Goal: Browse casually

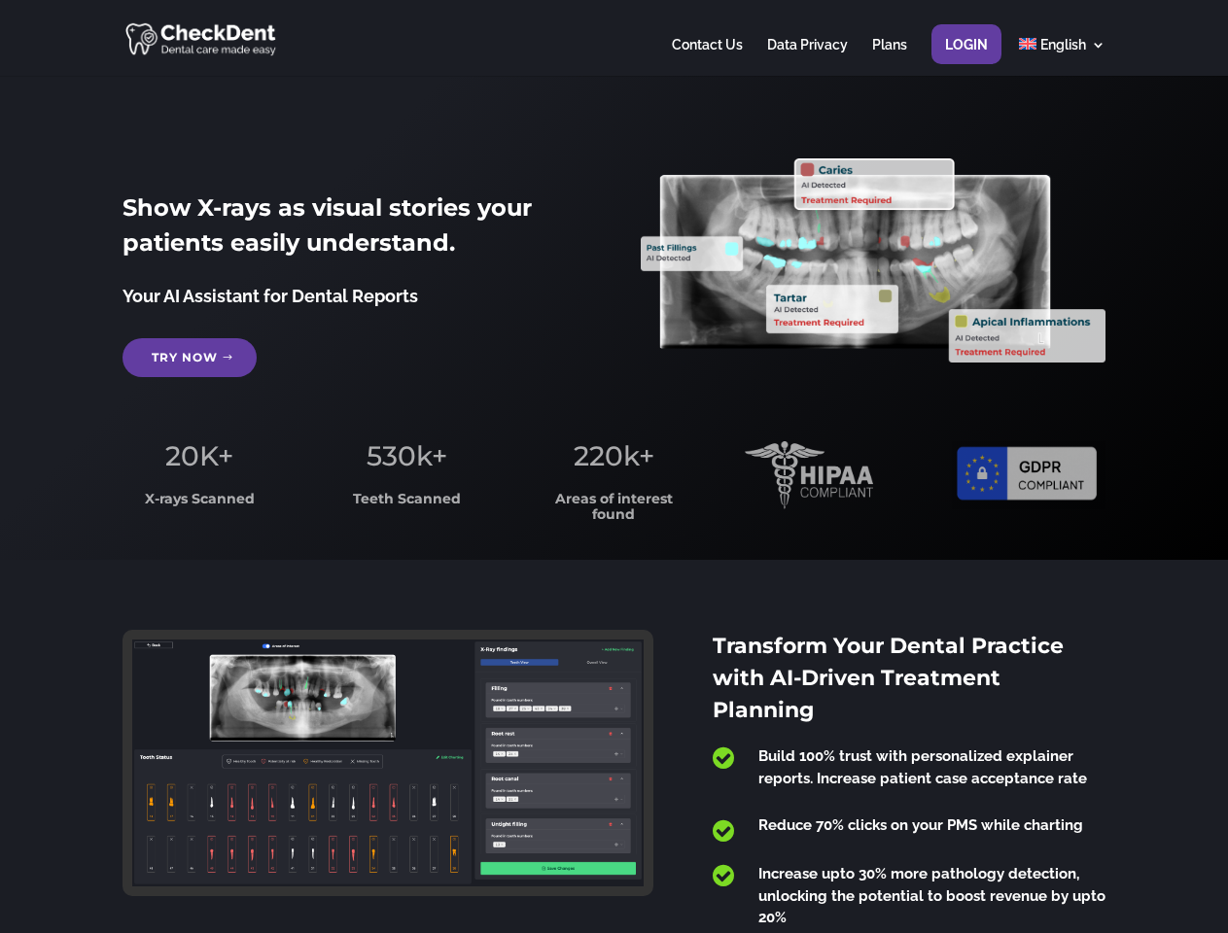
click at [613, 467] on span "220k+" at bounding box center [613, 455] width 81 height 33
click at [613, 38] on div at bounding box center [613, 38] width 982 height 76
click at [613, 467] on span "220k+" at bounding box center [613, 455] width 81 height 33
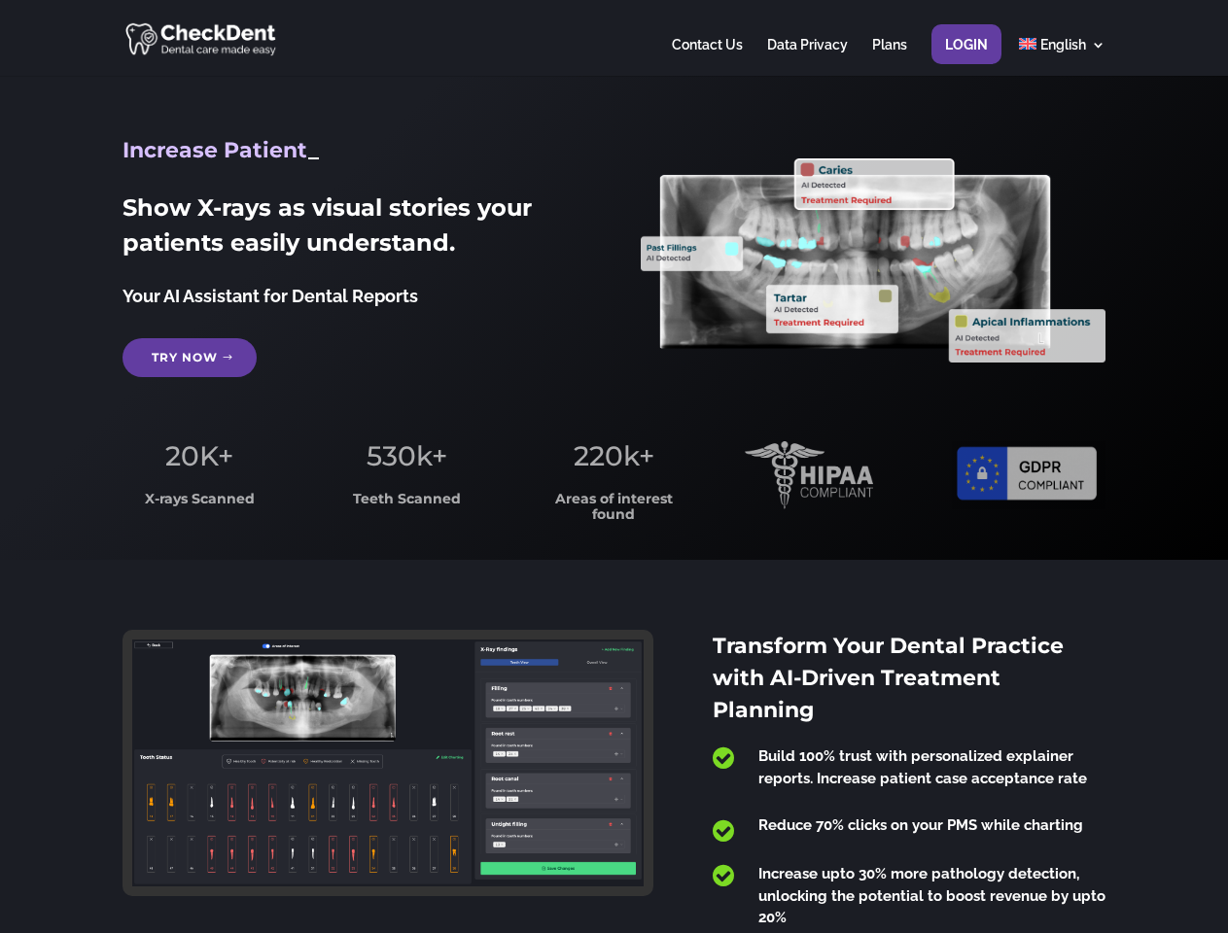
click at [613, 38] on div at bounding box center [613, 38] width 982 height 76
